Goal: Information Seeking & Learning: Check status

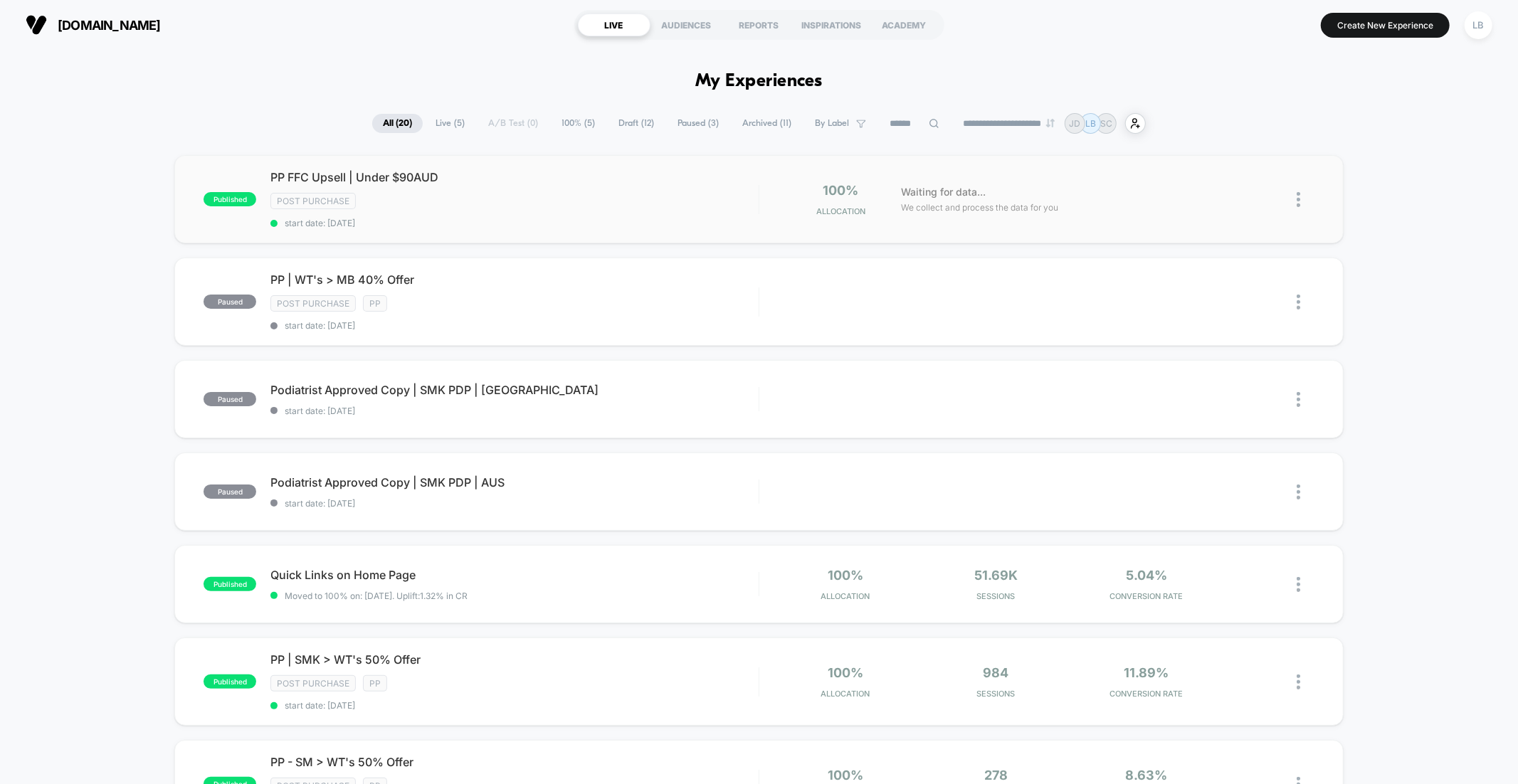
click at [332, 167] on div "published PP FFC Upsell | Under $90AUD Post Purchase start date: [DATE] 100% Al…" at bounding box center [758, 199] width 1169 height 88
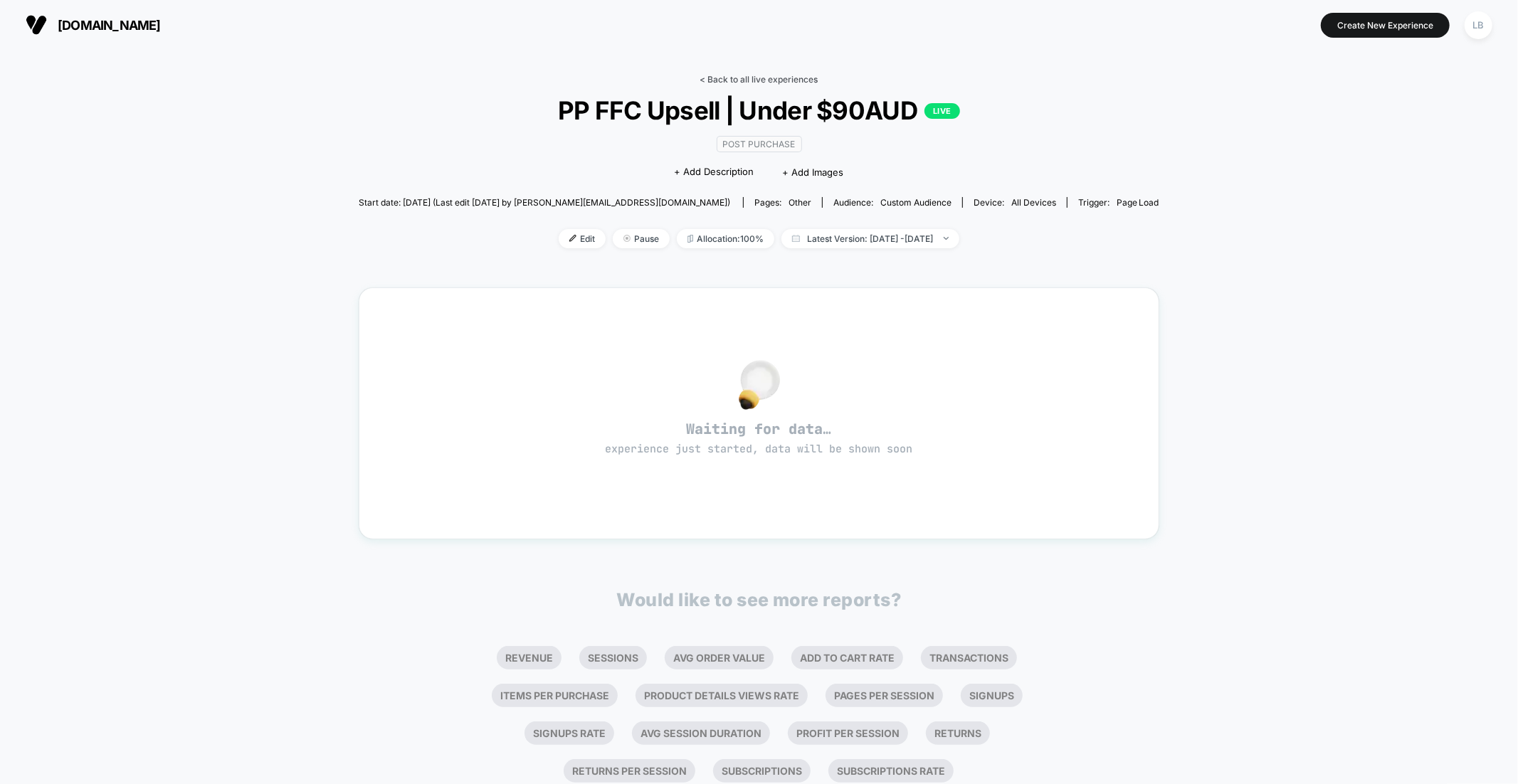
click at [746, 78] on link "< Back to all live experiences" at bounding box center [759, 79] width 118 height 11
